Goal: Navigation & Orientation: Find specific page/section

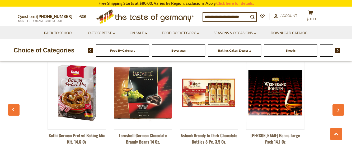
scroll to position [158, 0]
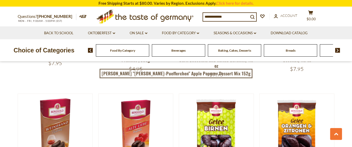
click at [114, 50] on span "Food By Category" at bounding box center [122, 51] width 25 height 4
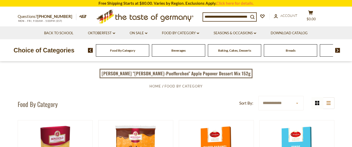
click at [90, 50] on img at bounding box center [90, 50] width 5 height 5
click at [122, 51] on span "Food By Category" at bounding box center [122, 51] width 25 height 4
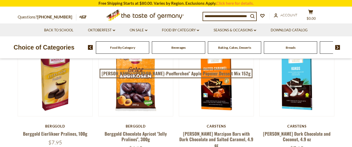
scroll to position [79, 0]
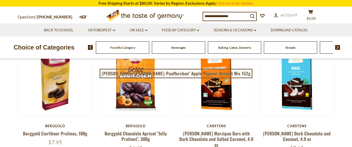
drag, startPoint x: 204, startPoint y: 17, endPoint x: 263, endPoint y: 19, distance: 58.7
click at [263, 19] on div "Compare Compare up to 4 items: Clear Selection Compare search_icon search_icon …" at bounding box center [268, 16] width 131 height 13
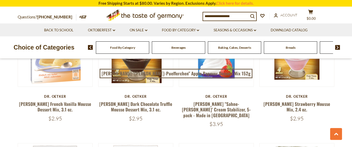
scroll to position [502, 0]
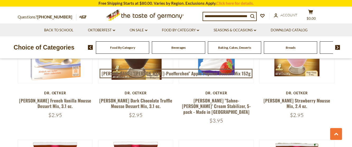
click at [102, 86] on article "Quick View Dr. Oetker Dr. Oetker Dark Chocolate Truffle Mousse Dessert Mix, 3.1…" at bounding box center [135, 63] width 75 height 110
click at [339, 47] on img at bounding box center [337, 47] width 5 height 5
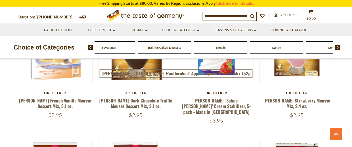
click at [339, 47] on img at bounding box center [337, 47] width 5 height 5
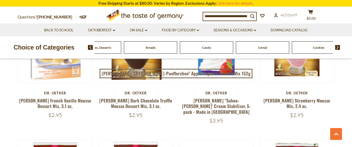
click at [339, 47] on img at bounding box center [337, 47] width 5 height 5
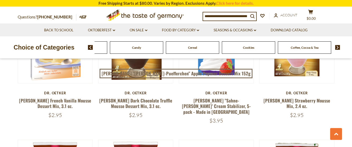
click at [339, 47] on img at bounding box center [337, 47] width 5 height 5
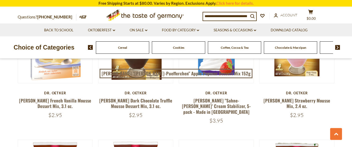
click at [339, 47] on img at bounding box center [337, 47] width 5 height 5
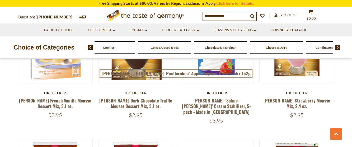
click at [339, 47] on img at bounding box center [337, 47] width 5 height 5
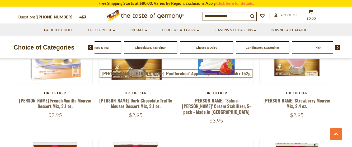
click at [339, 47] on img at bounding box center [337, 47] width 5 height 5
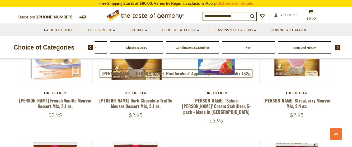
click at [339, 47] on img at bounding box center [337, 47] width 5 height 5
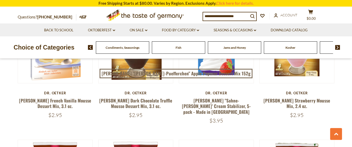
click at [339, 47] on img at bounding box center [337, 47] width 5 height 5
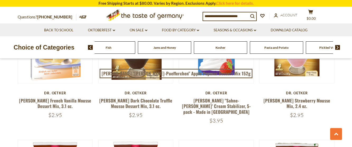
click at [339, 47] on img at bounding box center [337, 47] width 5 height 5
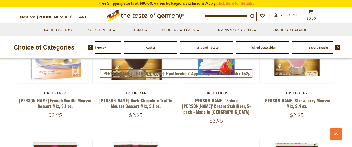
click at [339, 47] on img at bounding box center [337, 47] width 5 height 5
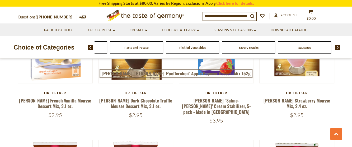
click at [309, 46] on span "Sausages" at bounding box center [304, 48] width 12 height 4
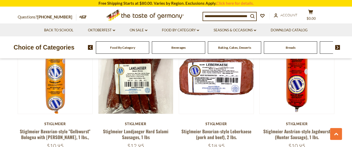
scroll to position [1268, 0]
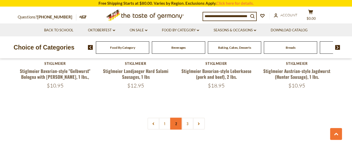
click at [176, 118] on link "2" at bounding box center [176, 124] width 12 height 12
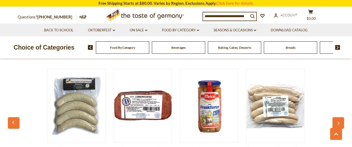
scroll to position [1241, 0]
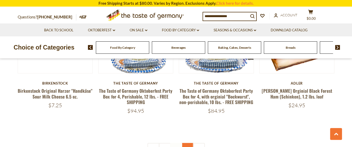
click at [187, 143] on link "3" at bounding box center [187, 149] width 12 height 12
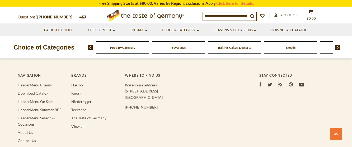
scroll to position [712, 0]
